Goal: Transaction & Acquisition: Purchase product/service

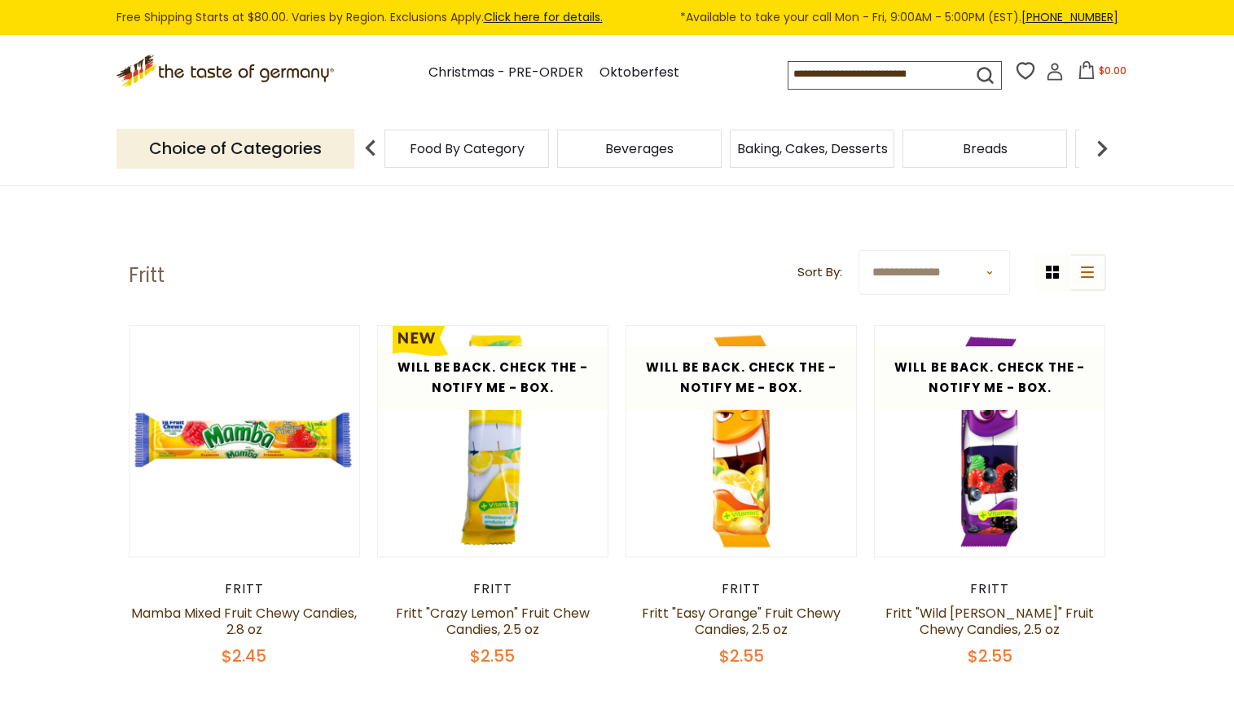
scroll to position [81, 0]
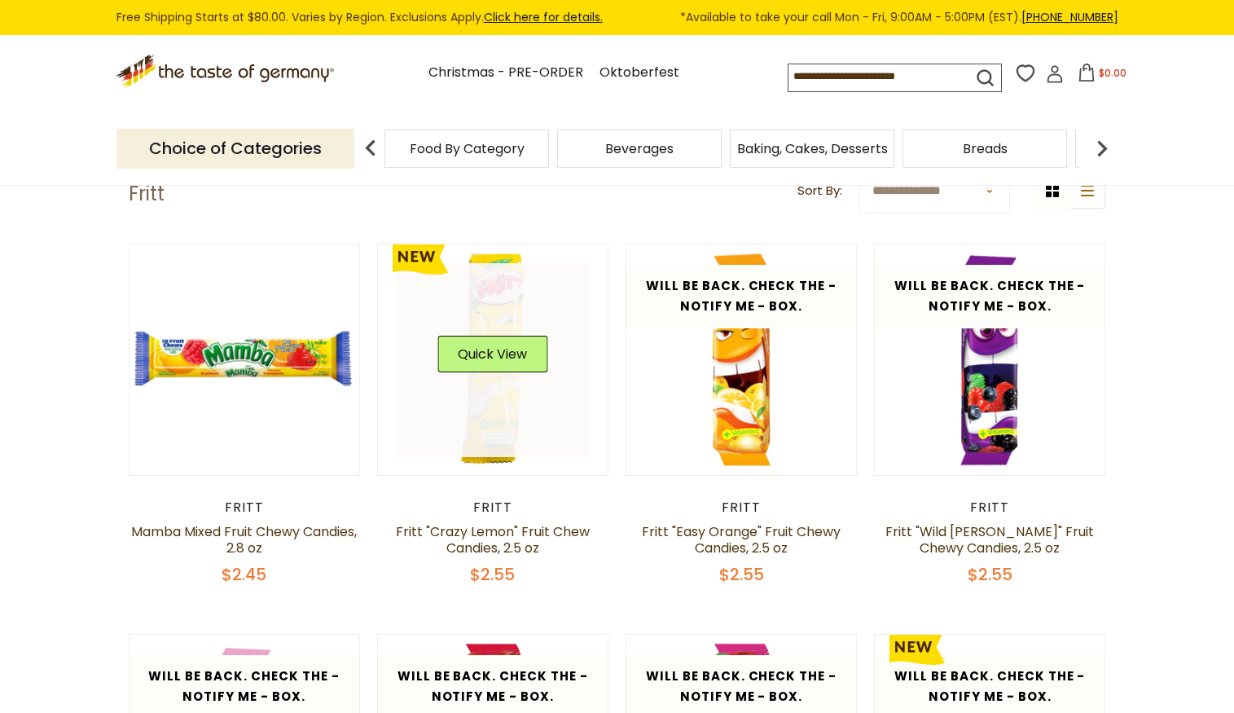
click at [492, 411] on link at bounding box center [493, 360] width 194 height 194
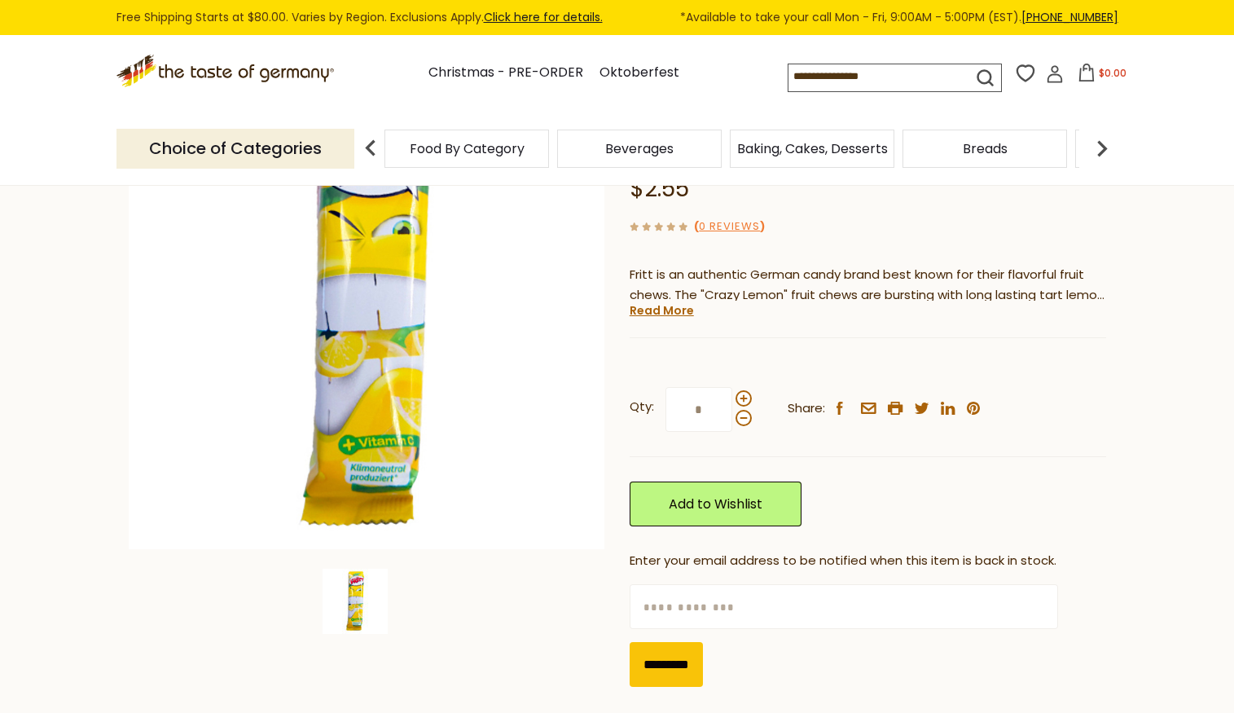
scroll to position [163, 0]
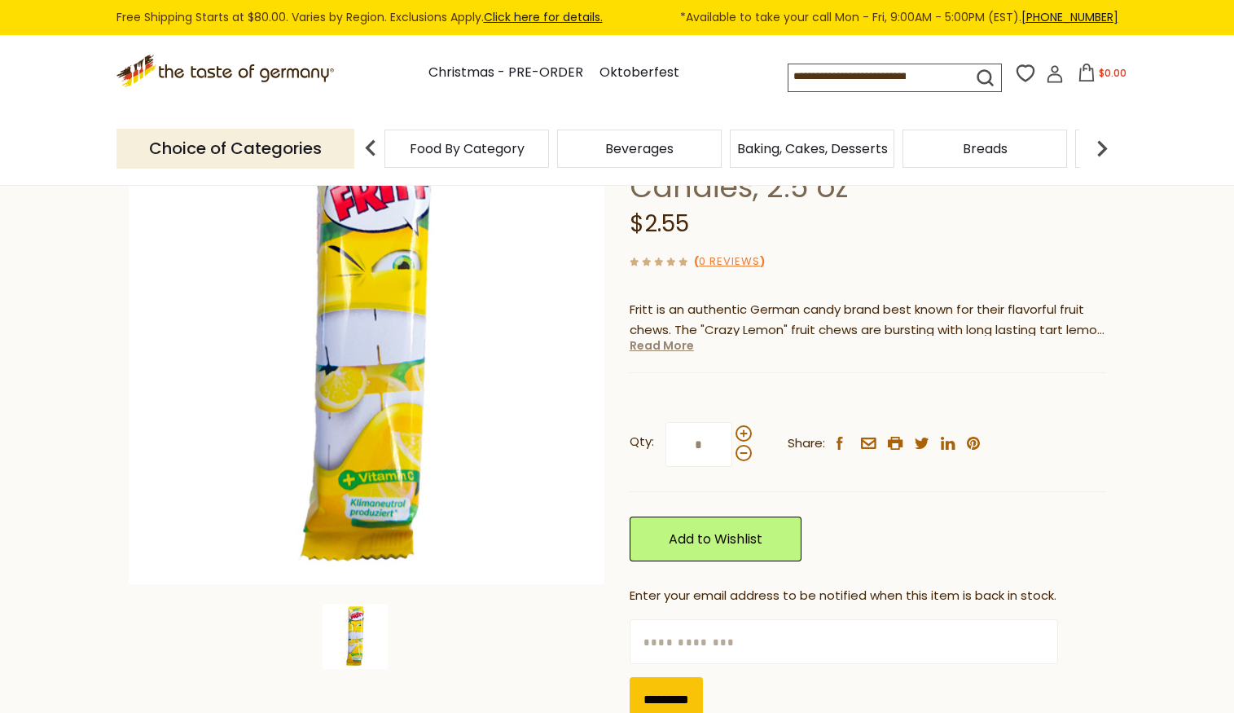
click at [676, 350] on link "Read More" at bounding box center [662, 345] width 64 height 16
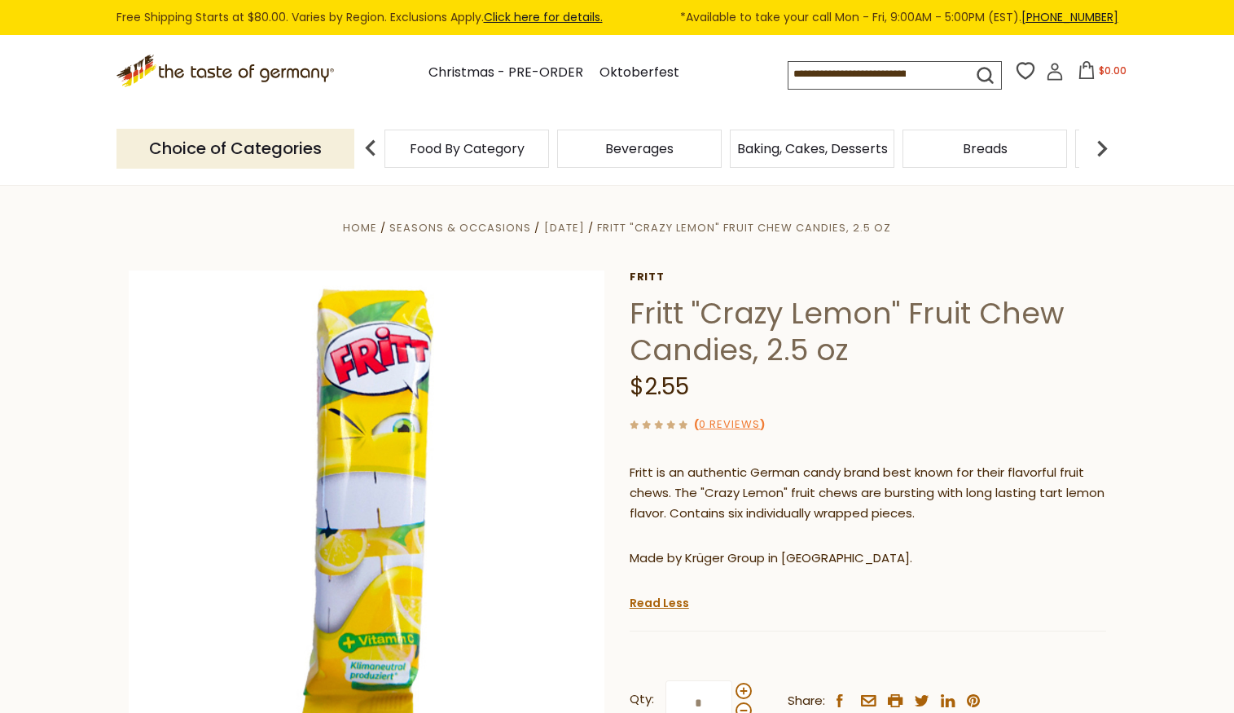
scroll to position [81, 0]
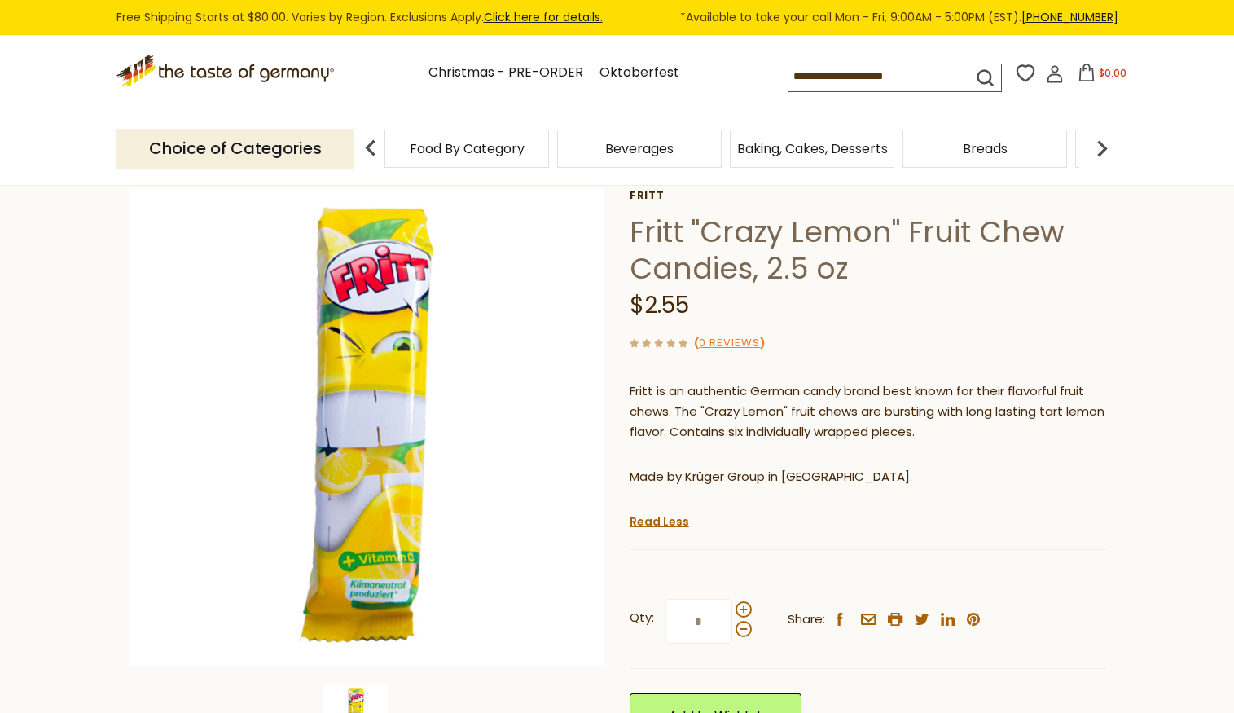
drag, startPoint x: 962, startPoint y: 290, endPoint x: 842, endPoint y: 268, distance: 121.7
click at [962, 290] on div "$2.55" at bounding box center [868, 306] width 476 height 38
